Goal: Information Seeking & Learning: Learn about a topic

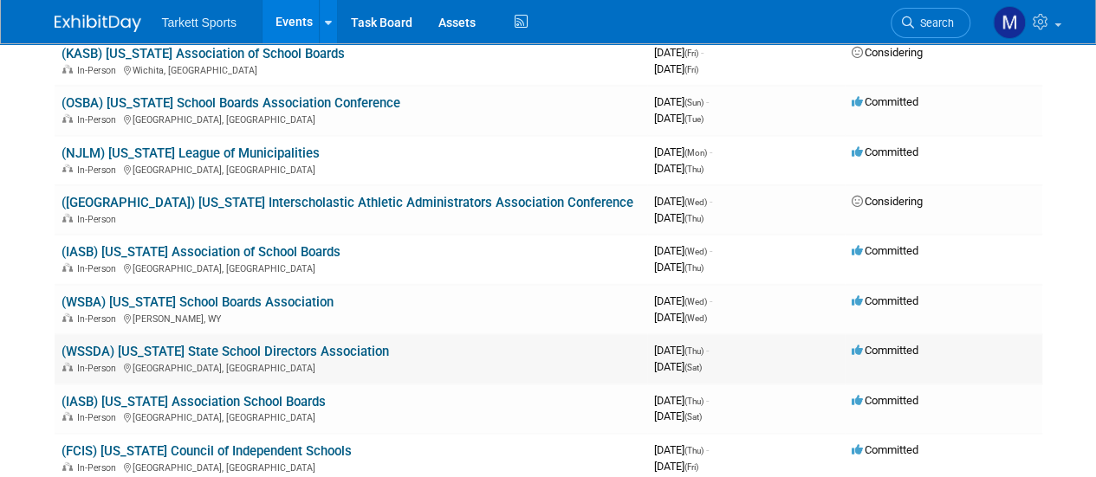
scroll to position [2253, 0]
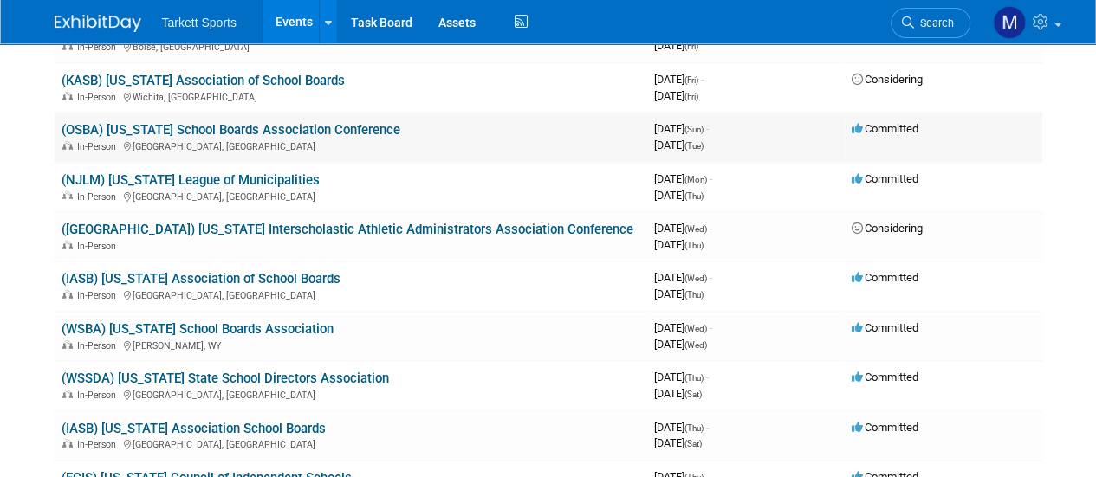
click at [288, 132] on link "(OSBA) [US_STATE] School Boards Association Conference" at bounding box center [231, 130] width 339 height 16
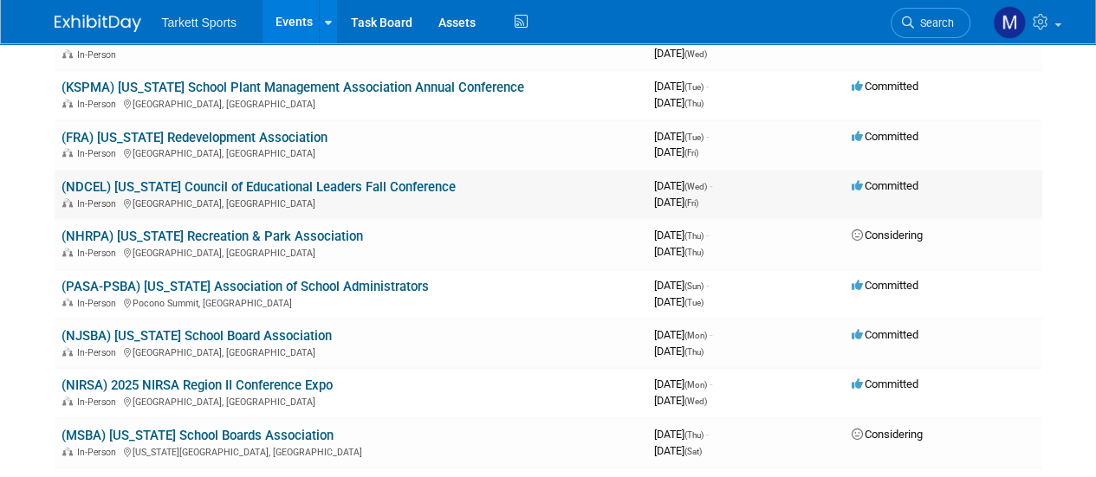
scroll to position [866, 0]
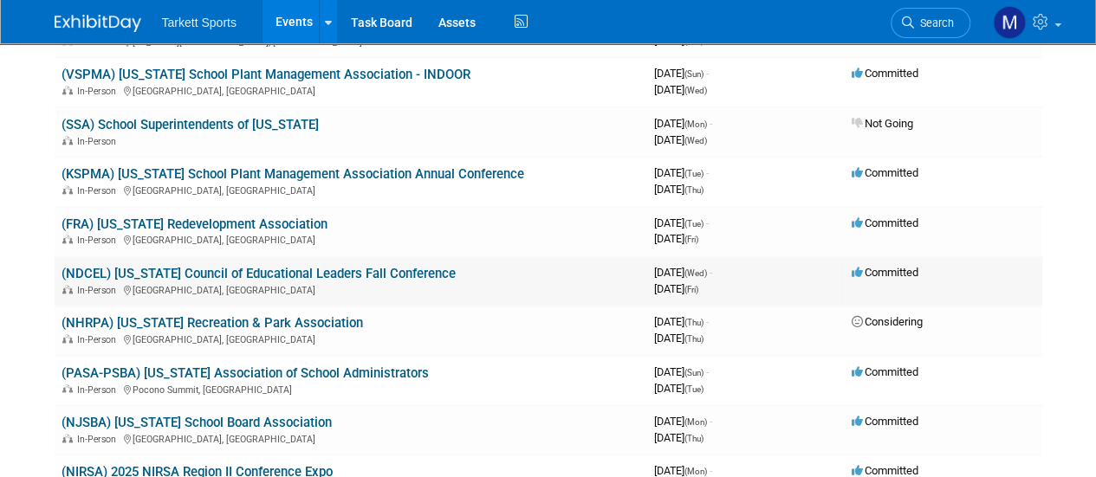
click at [432, 275] on link "(NDCEL) [US_STATE] Council of Educational Leaders Fall Conference" at bounding box center [259, 274] width 394 height 16
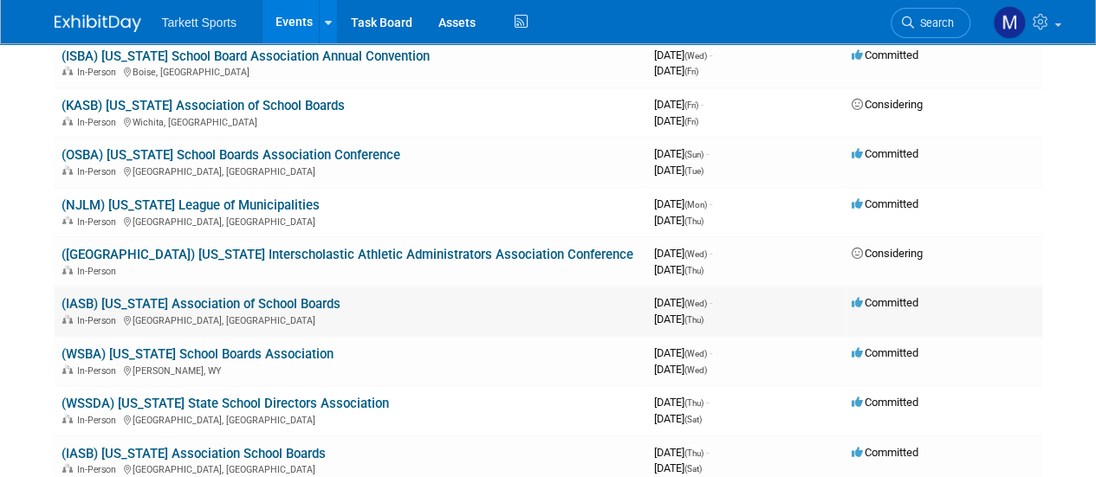
scroll to position [2253, 0]
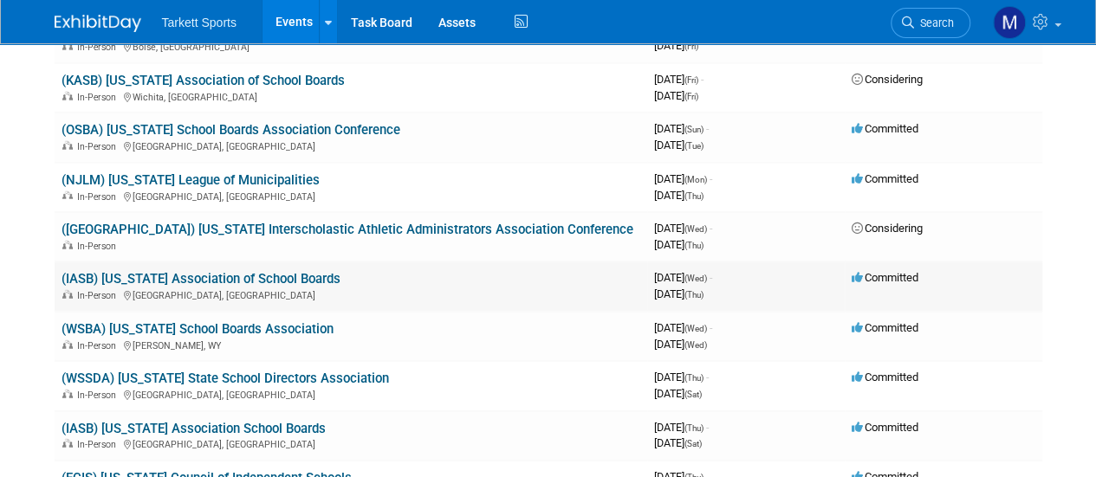
click at [259, 278] on link "(IASB) [US_STATE] Association of School Boards" at bounding box center [201, 279] width 279 height 16
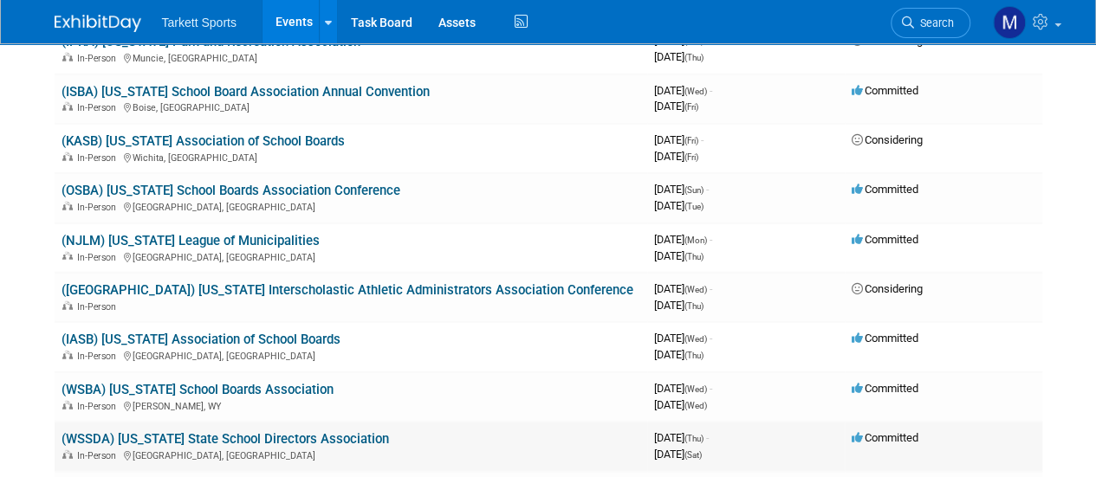
scroll to position [2166, 0]
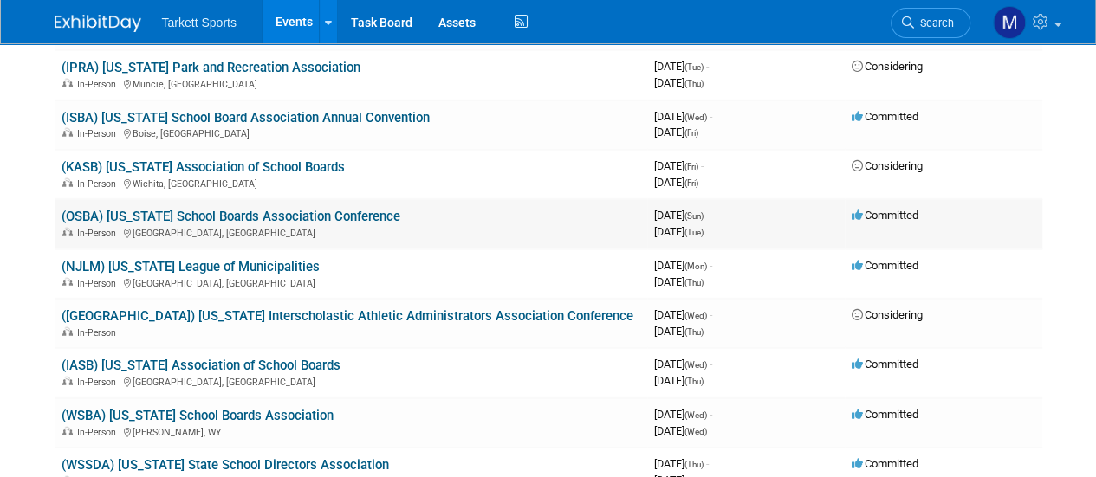
click at [276, 213] on link "(OSBA) [US_STATE] School Boards Association Conference" at bounding box center [231, 217] width 339 height 16
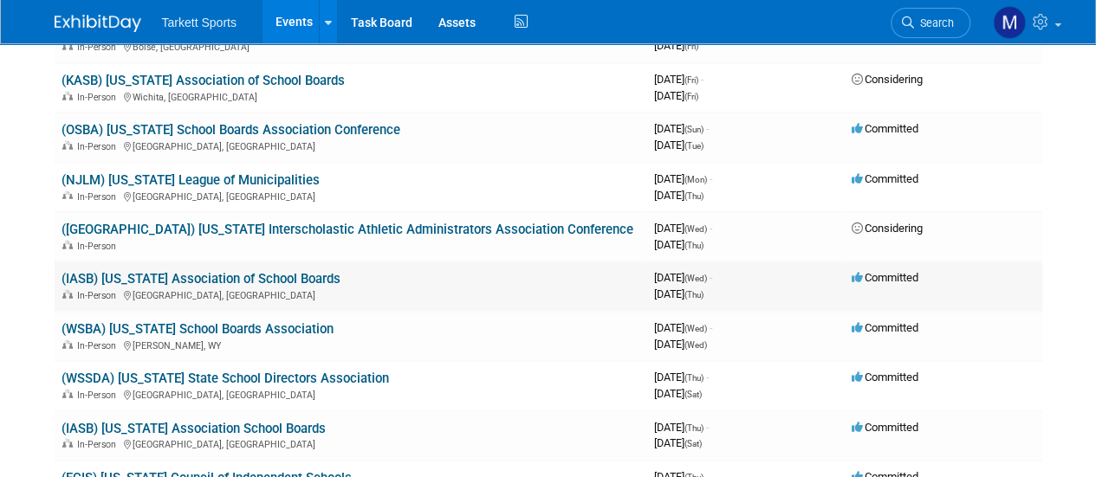
click at [207, 276] on link "(IASB) [US_STATE] Association of School Boards" at bounding box center [201, 279] width 279 height 16
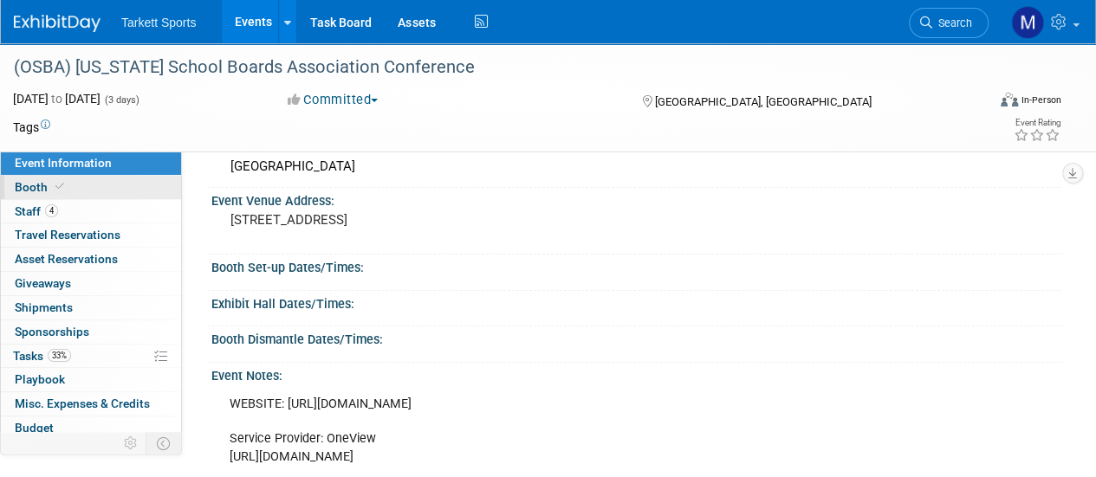
scroll to position [36, 0]
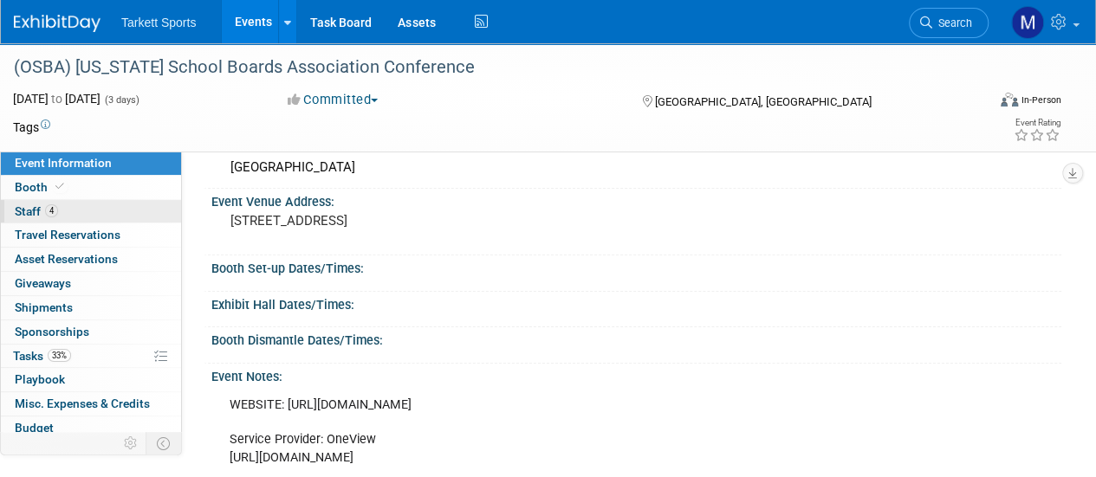
click at [75, 210] on link "4 Staff 4" at bounding box center [91, 211] width 180 height 23
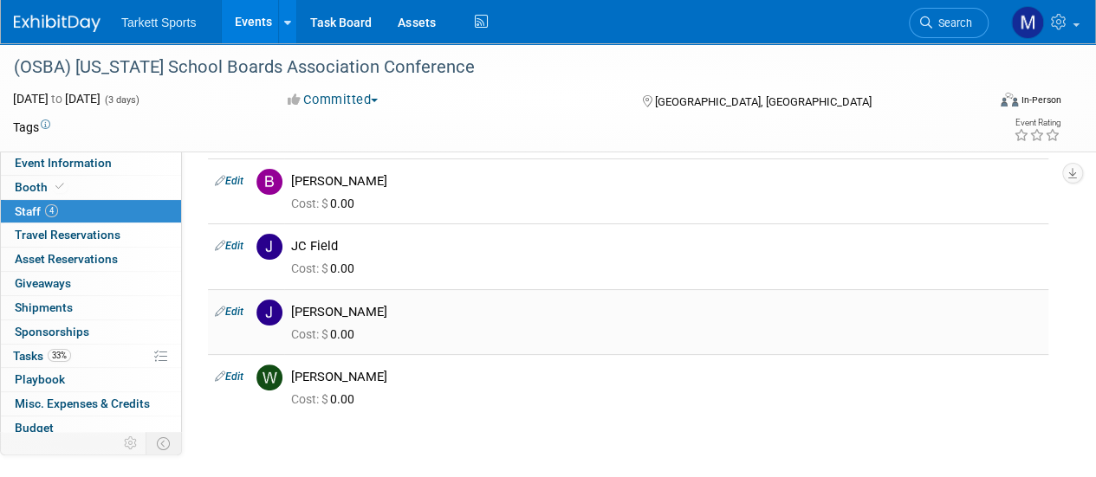
scroll to position [0, 0]
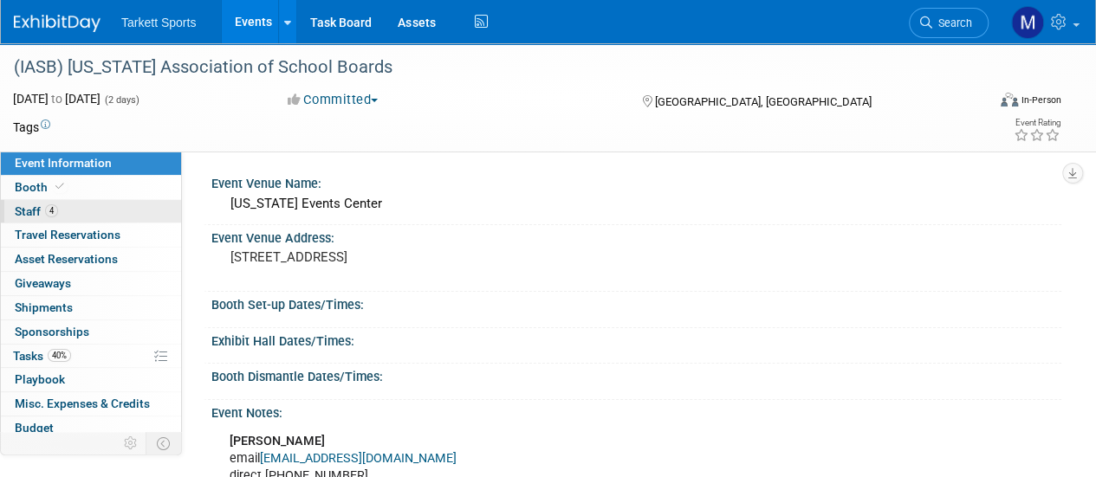
click at [108, 215] on link "4 Staff 4" at bounding box center [91, 211] width 180 height 23
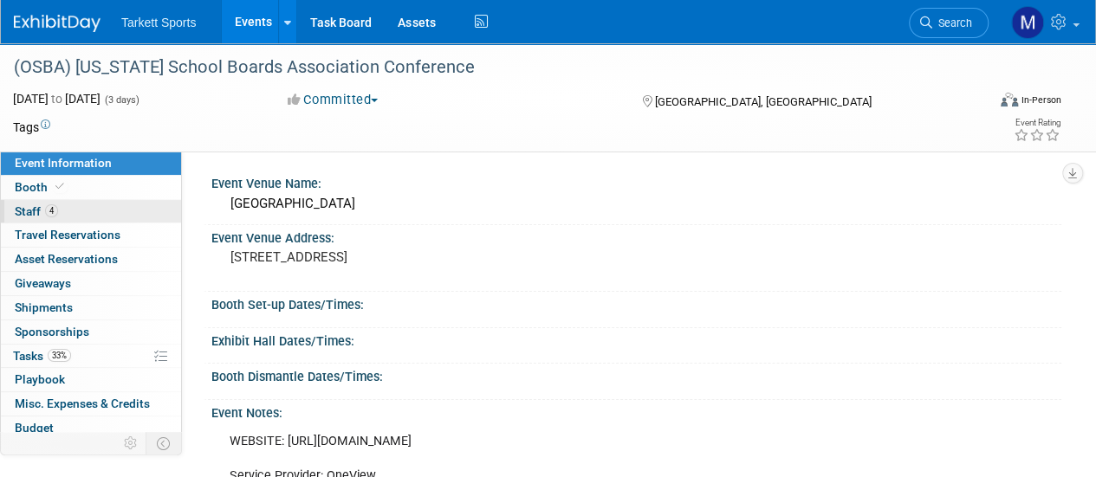
click at [99, 207] on link "4 Staff 4" at bounding box center [91, 211] width 180 height 23
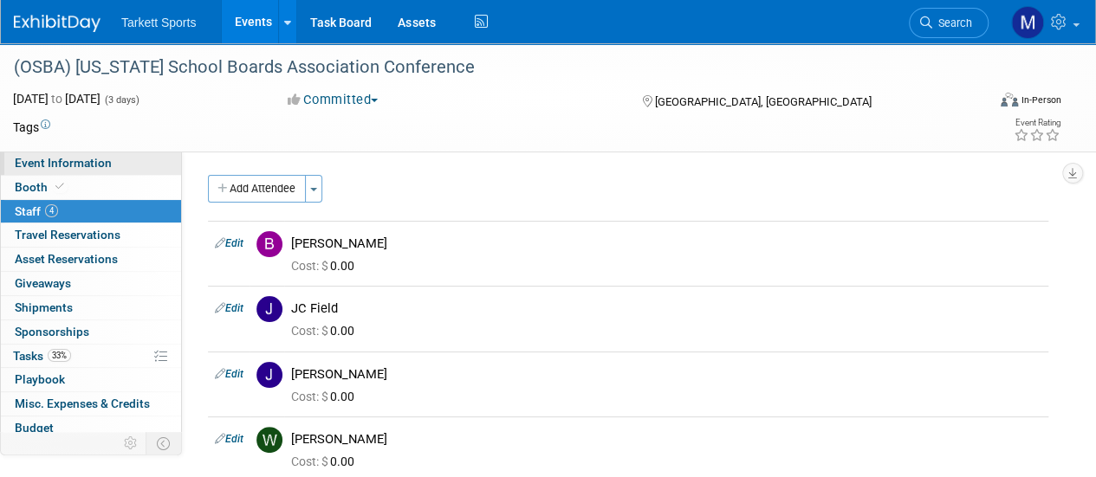
click at [111, 171] on link "Event Information" at bounding box center [91, 163] width 180 height 23
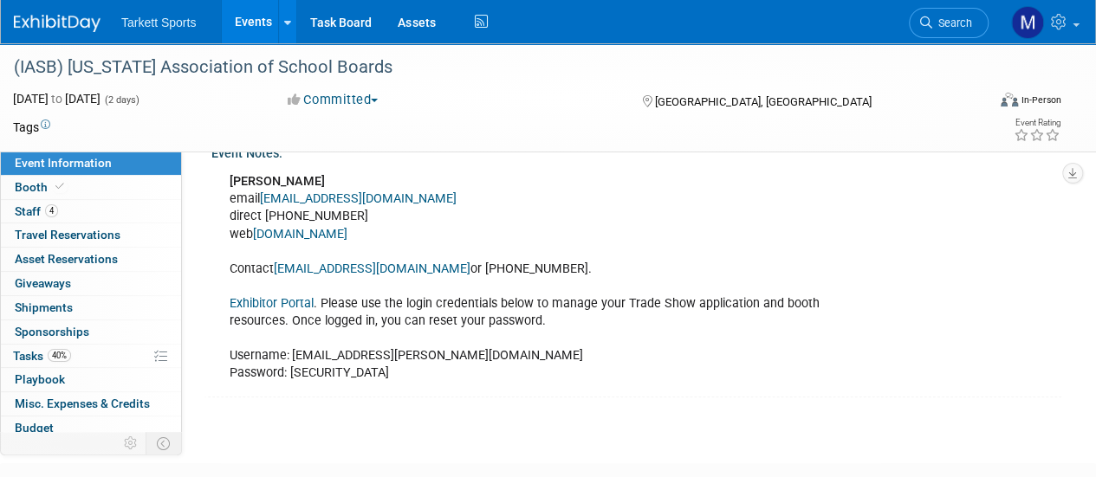
scroll to position [173, 0]
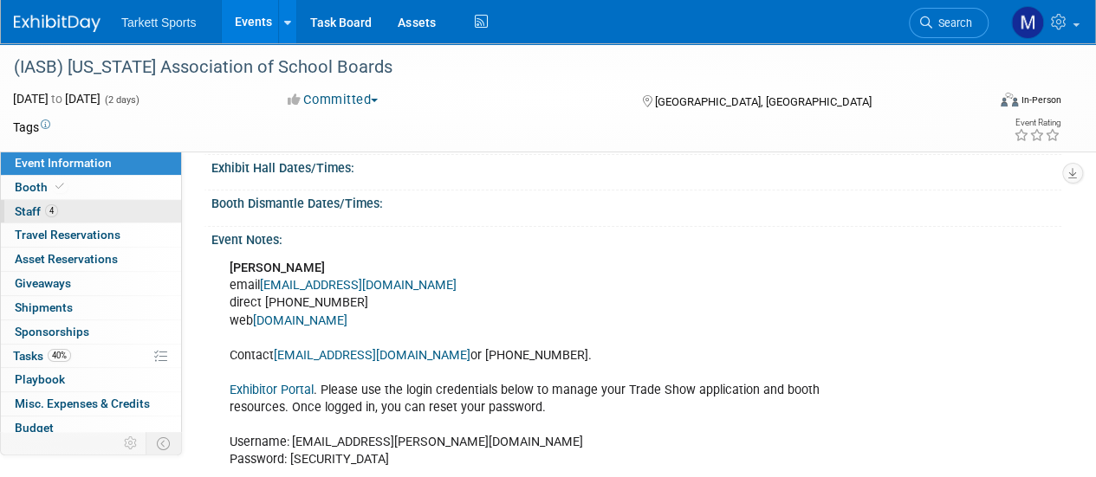
click at [106, 205] on link "4 Staff 4" at bounding box center [91, 211] width 180 height 23
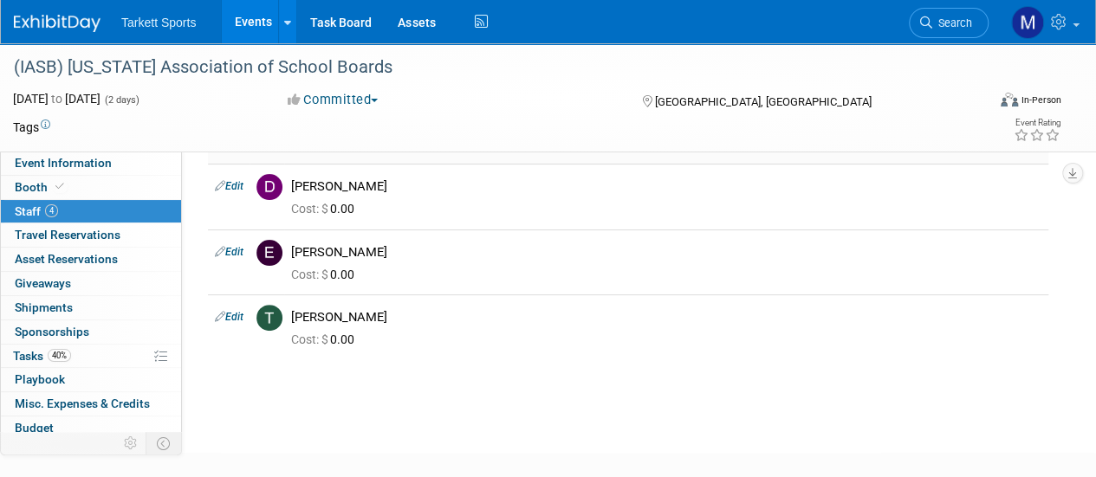
scroll to position [0, 0]
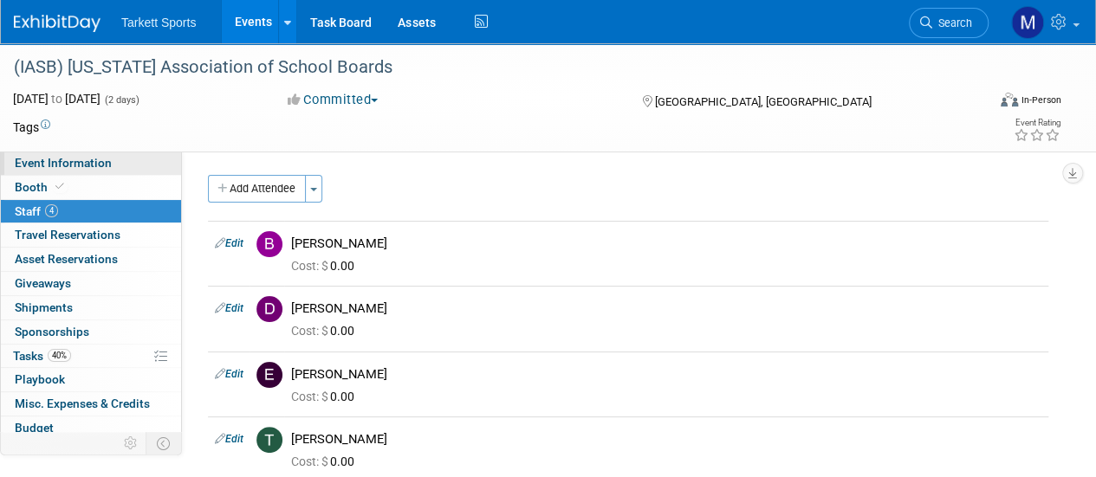
click at [111, 162] on link "Event Information" at bounding box center [91, 163] width 180 height 23
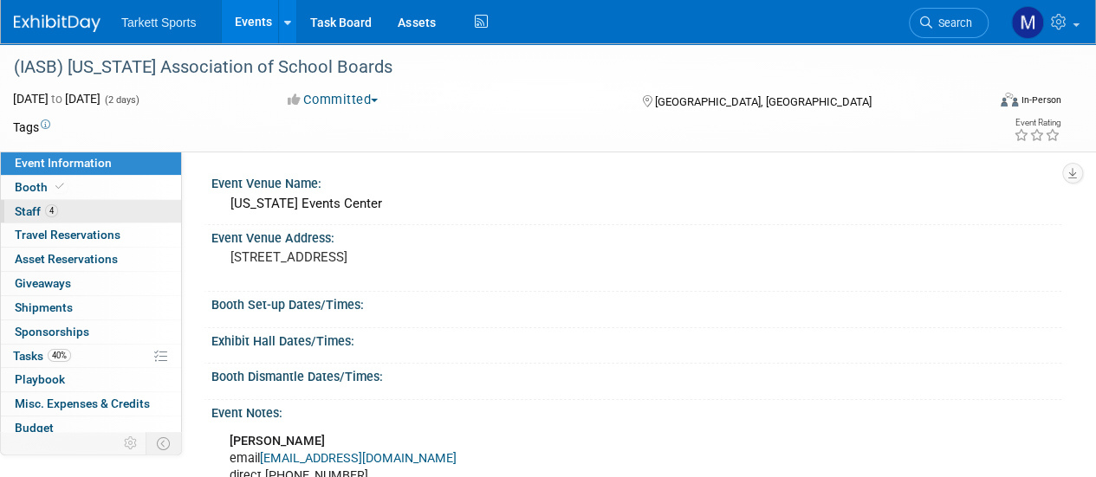
click at [113, 216] on link "4 Staff 4" at bounding box center [91, 211] width 180 height 23
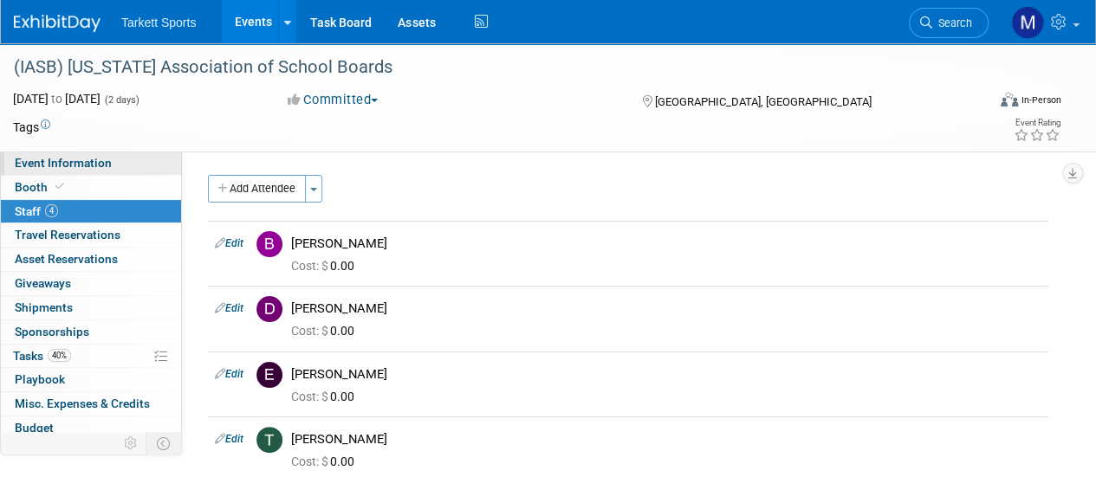
click at [109, 168] on link "Event Information" at bounding box center [91, 163] width 180 height 23
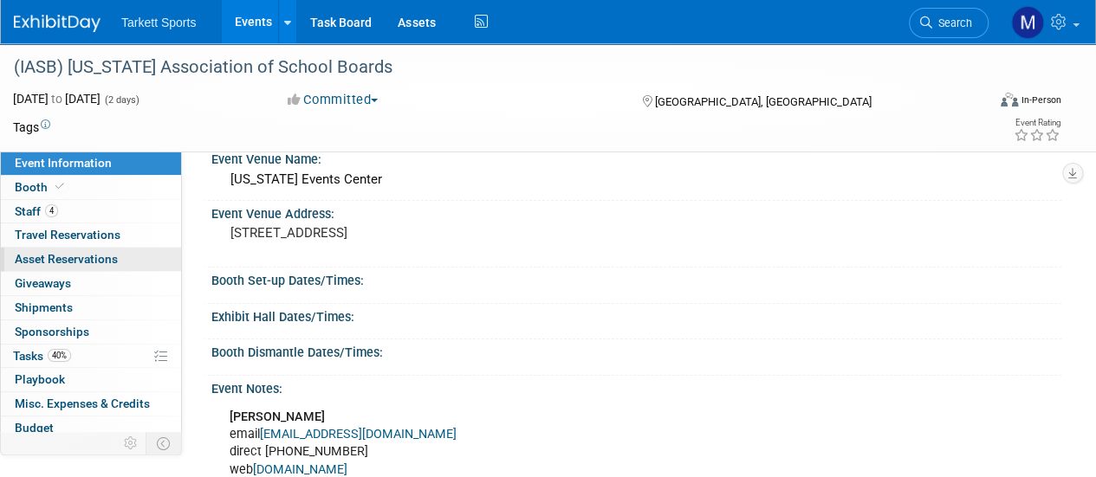
scroll to position [19, 0]
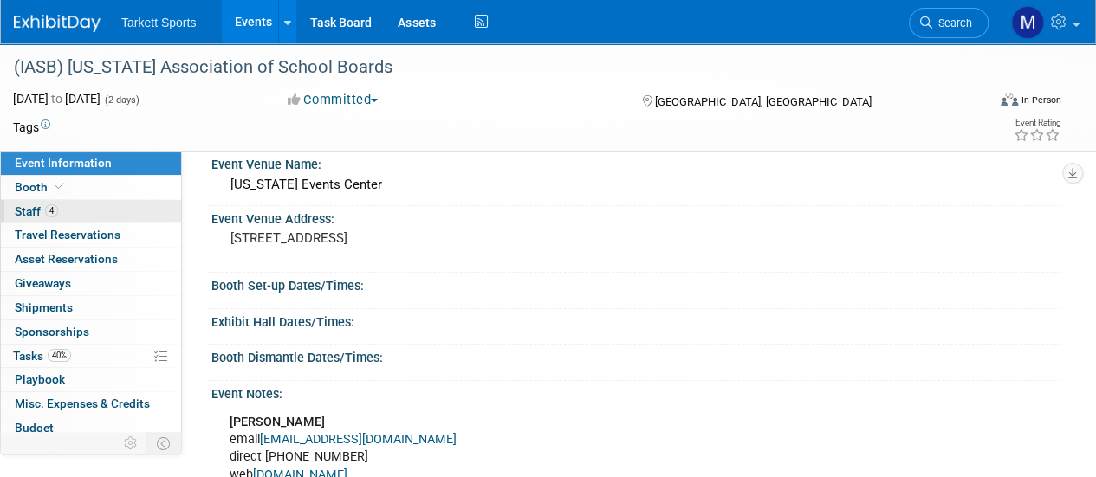
click at [77, 212] on link "4 Staff 4" at bounding box center [91, 211] width 180 height 23
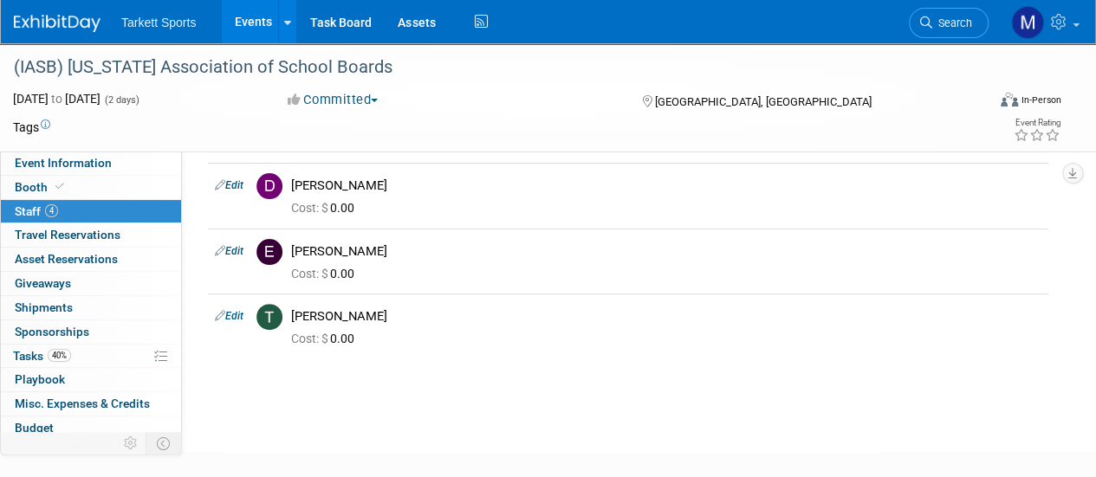
scroll to position [0, 0]
